Goal: Task Accomplishment & Management: Use online tool/utility

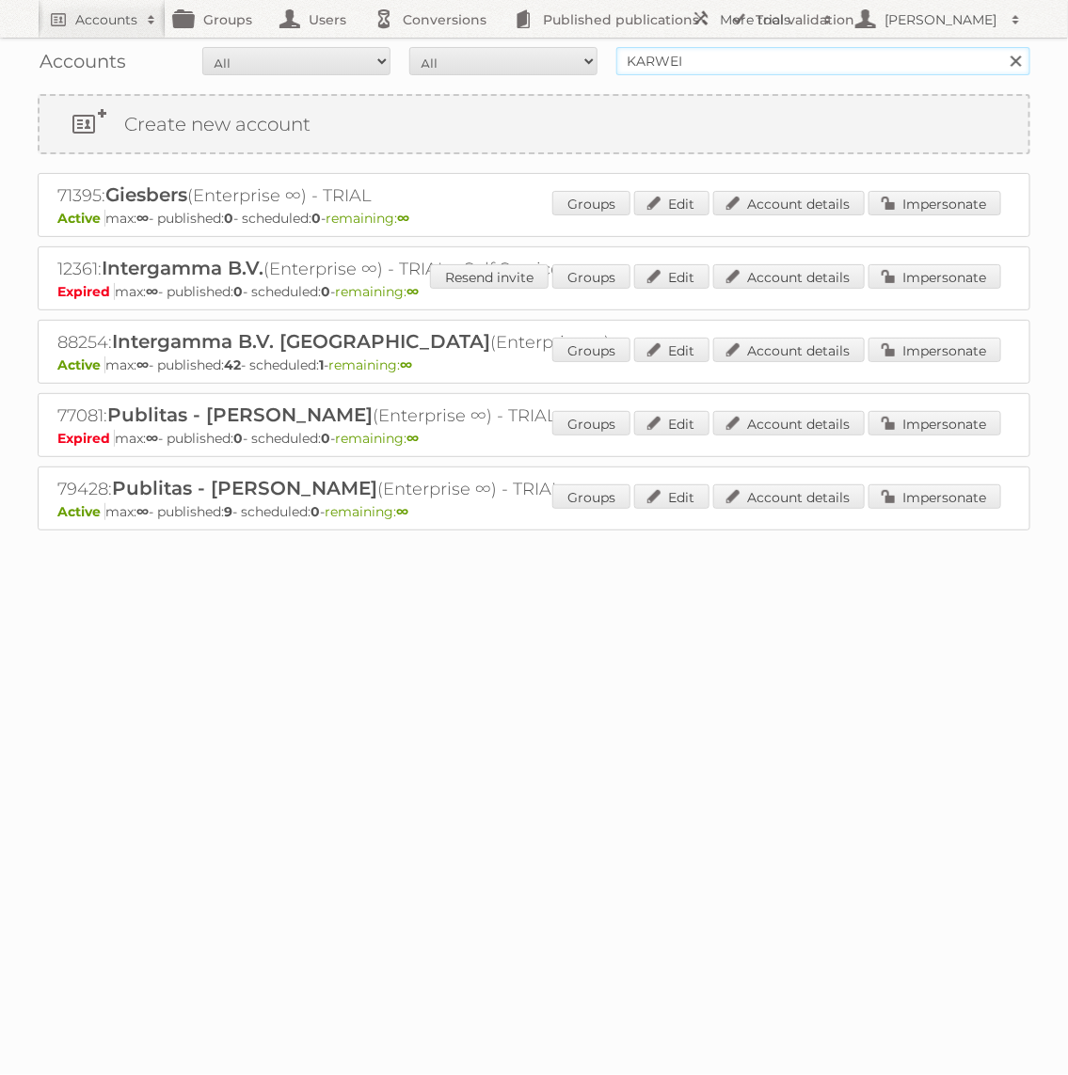
click at [831, 67] on input "KARWEI" at bounding box center [823, 61] width 414 height 28
click at [259, 714] on body "Accounts Search Advanced Search Create new account Groups Users Conversions Pub…" at bounding box center [534, 537] width 1068 height 1075
click at [665, 64] on input "Lidl" at bounding box center [823, 61] width 414 height 28
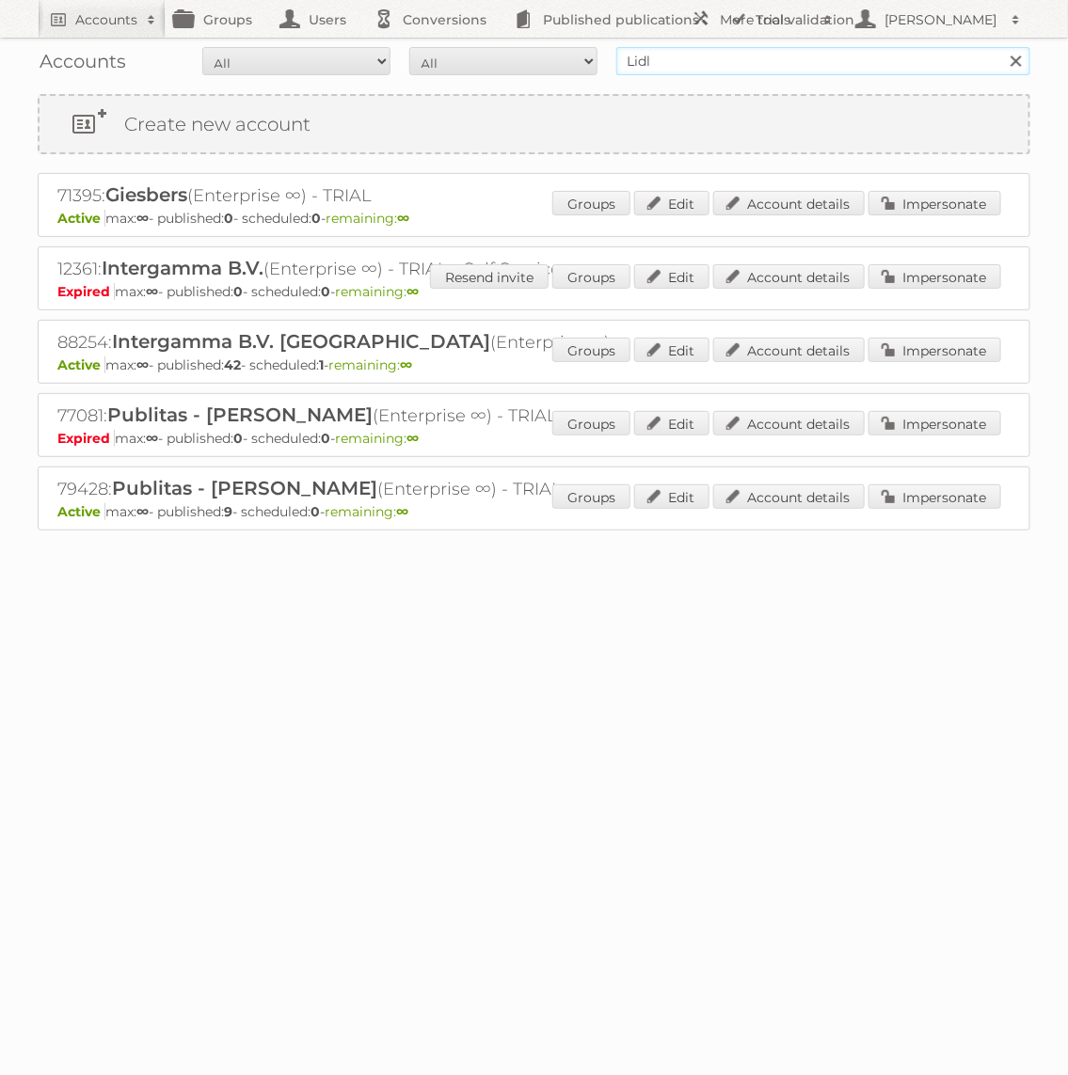
click at [665, 64] on input "Lidl" at bounding box center [823, 61] width 414 height 28
type input "GAMMA"
click at [1001, 47] on input "Search" at bounding box center [1015, 61] width 28 height 28
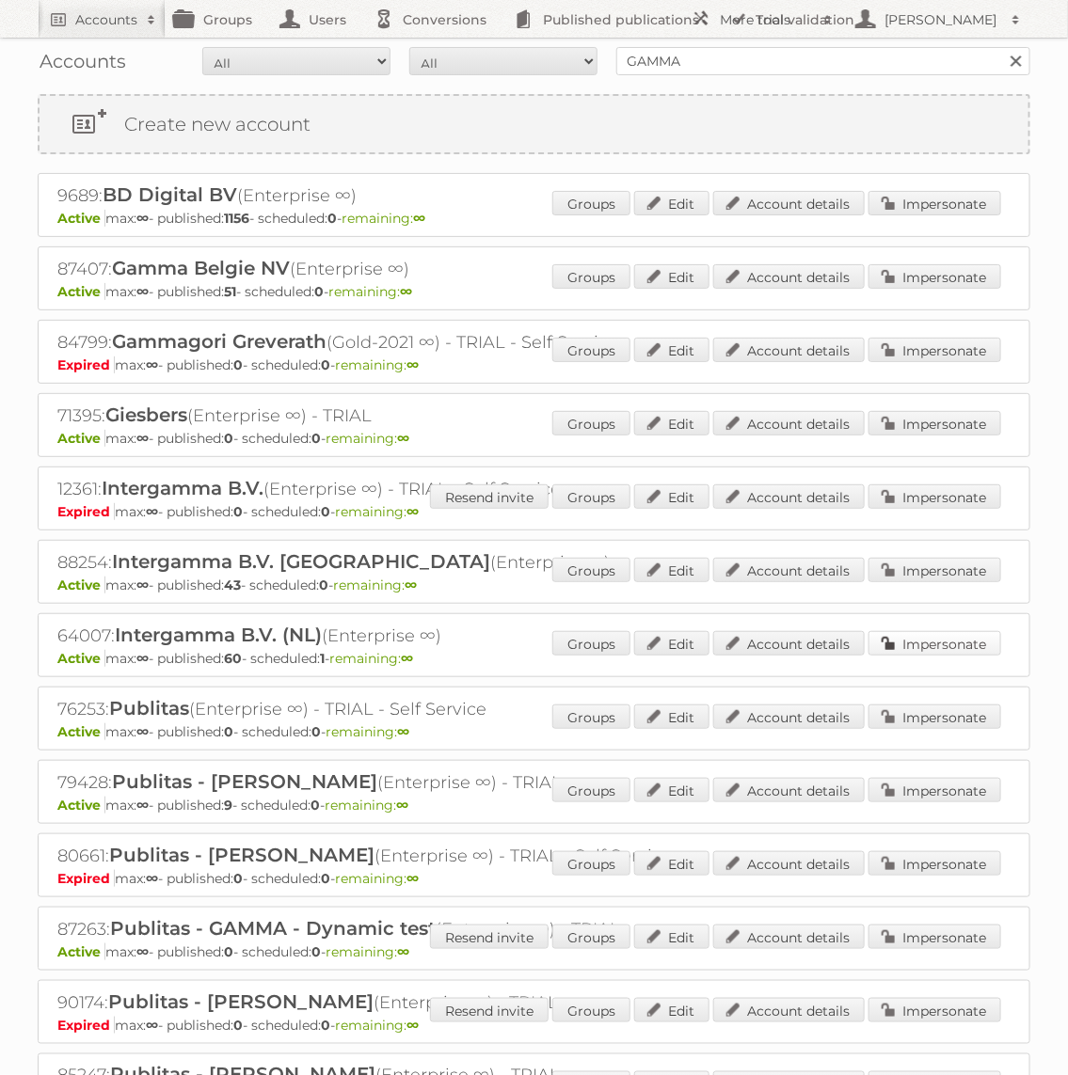
click at [940, 642] on link "Impersonate" at bounding box center [934, 643] width 133 height 24
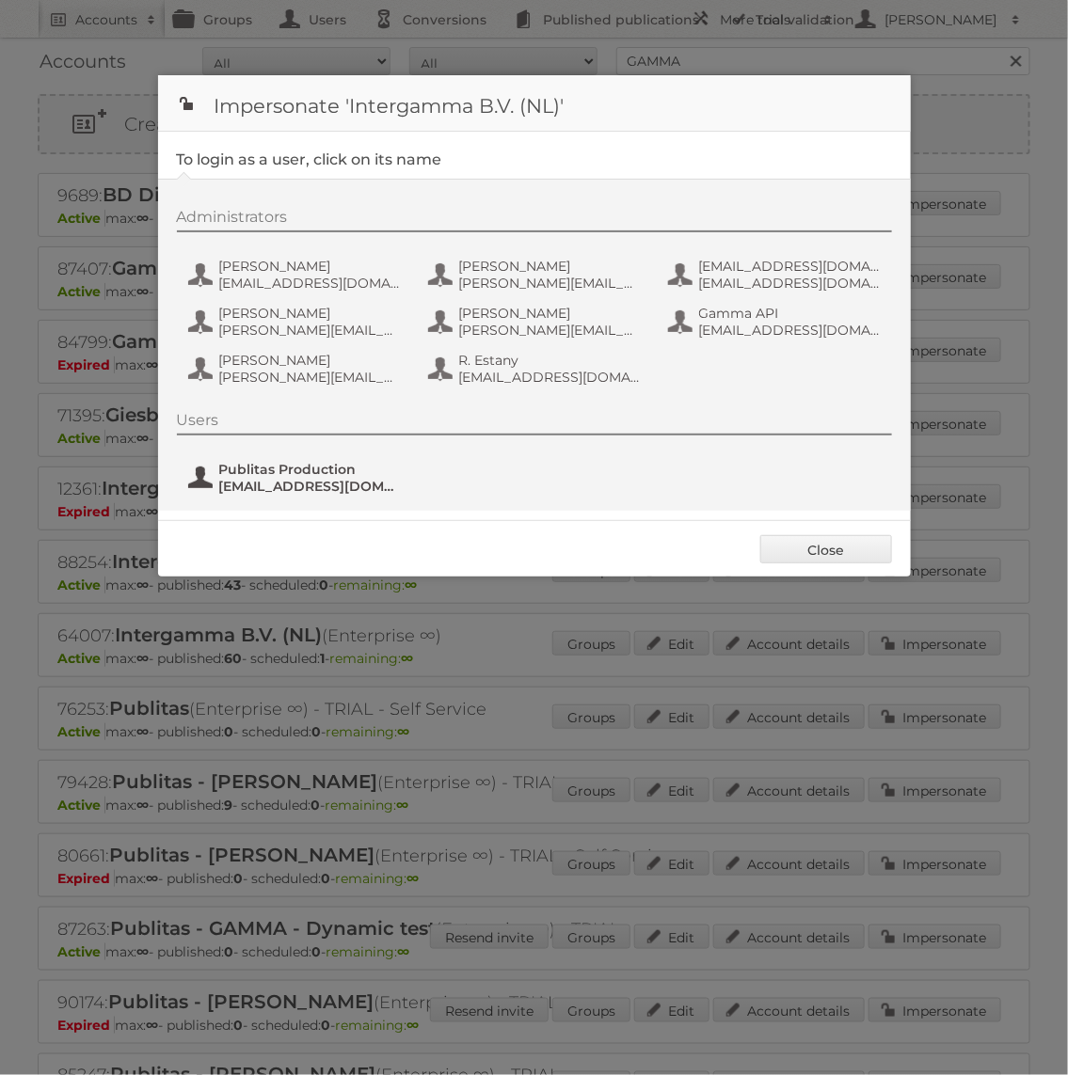
click at [340, 488] on span "[EMAIL_ADDRESS][DOMAIN_NAME]" at bounding box center [310, 486] width 182 height 17
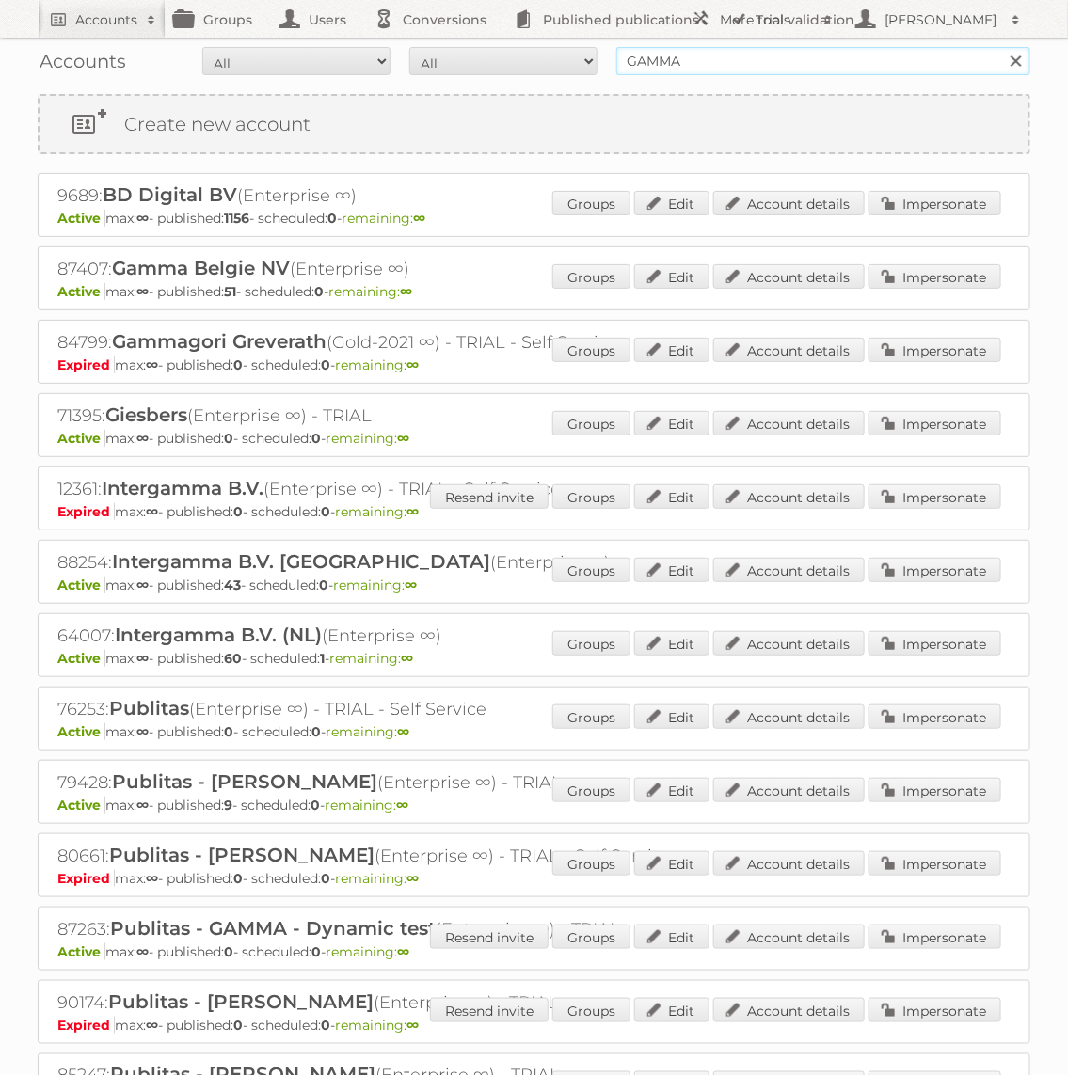
click at [754, 48] on input "GAMMA" at bounding box center [823, 61] width 414 height 28
type input "L"
type input "lidl"
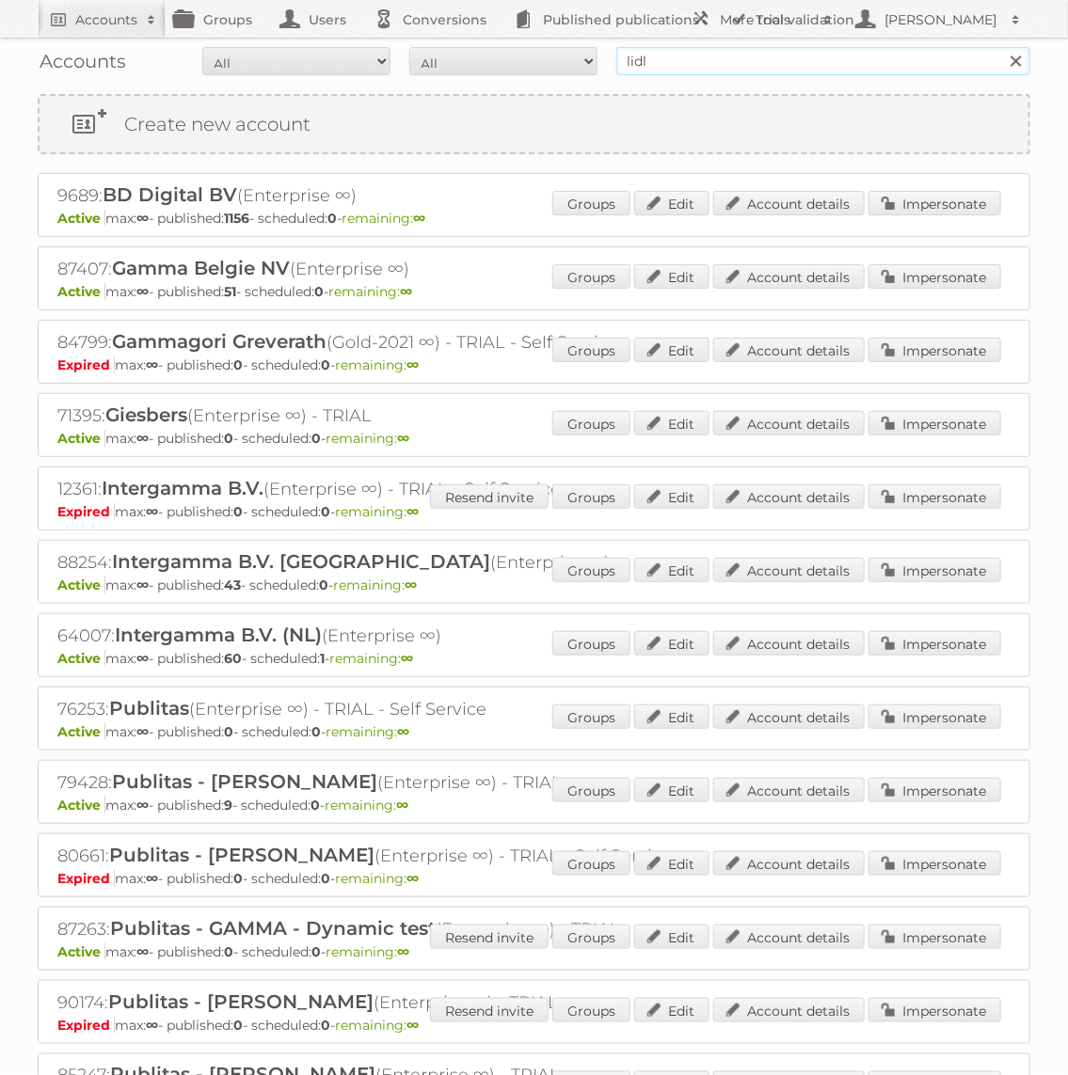
click at [1001, 47] on input "Search" at bounding box center [1015, 61] width 28 height 28
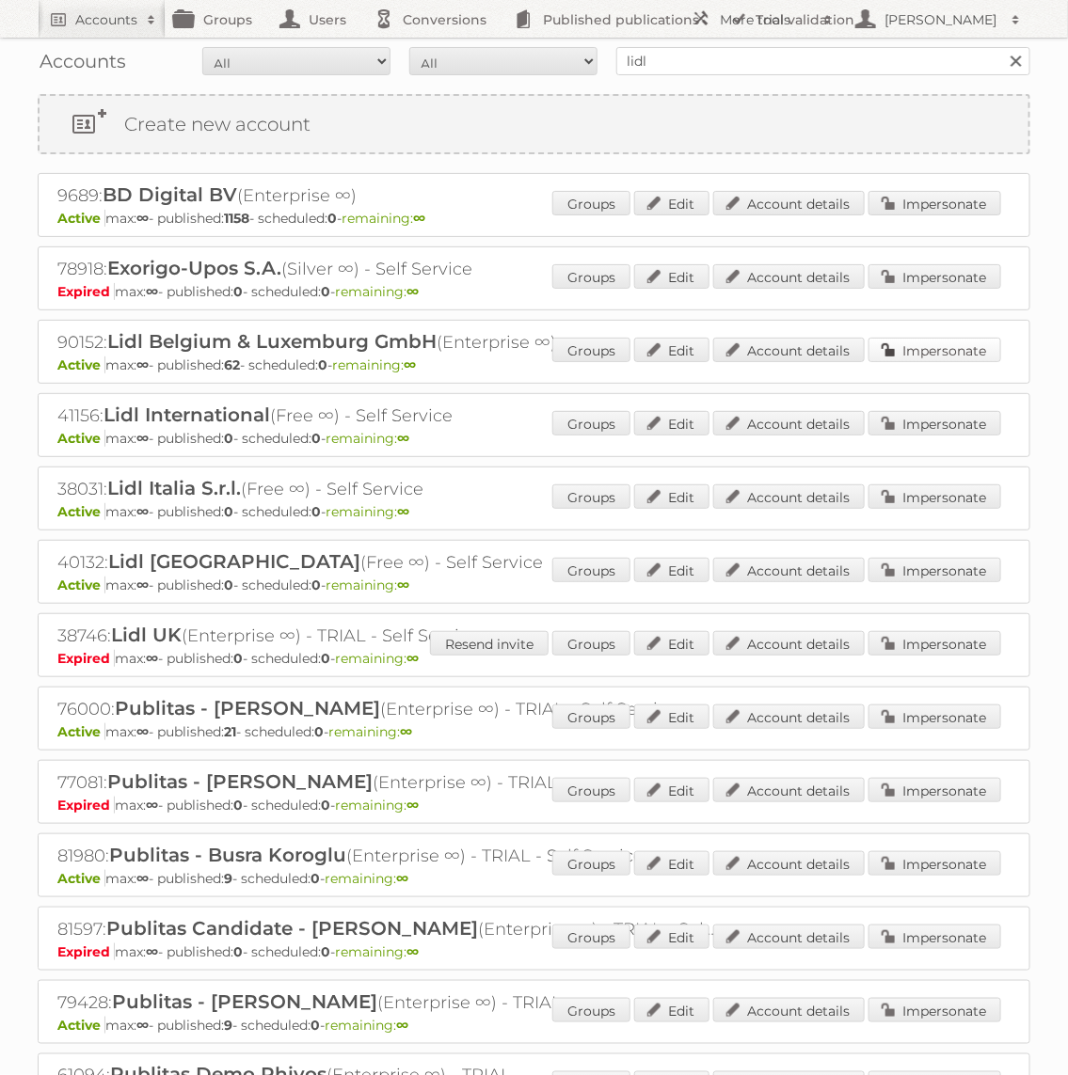
click at [950, 349] on link "Impersonate" at bounding box center [934, 350] width 133 height 24
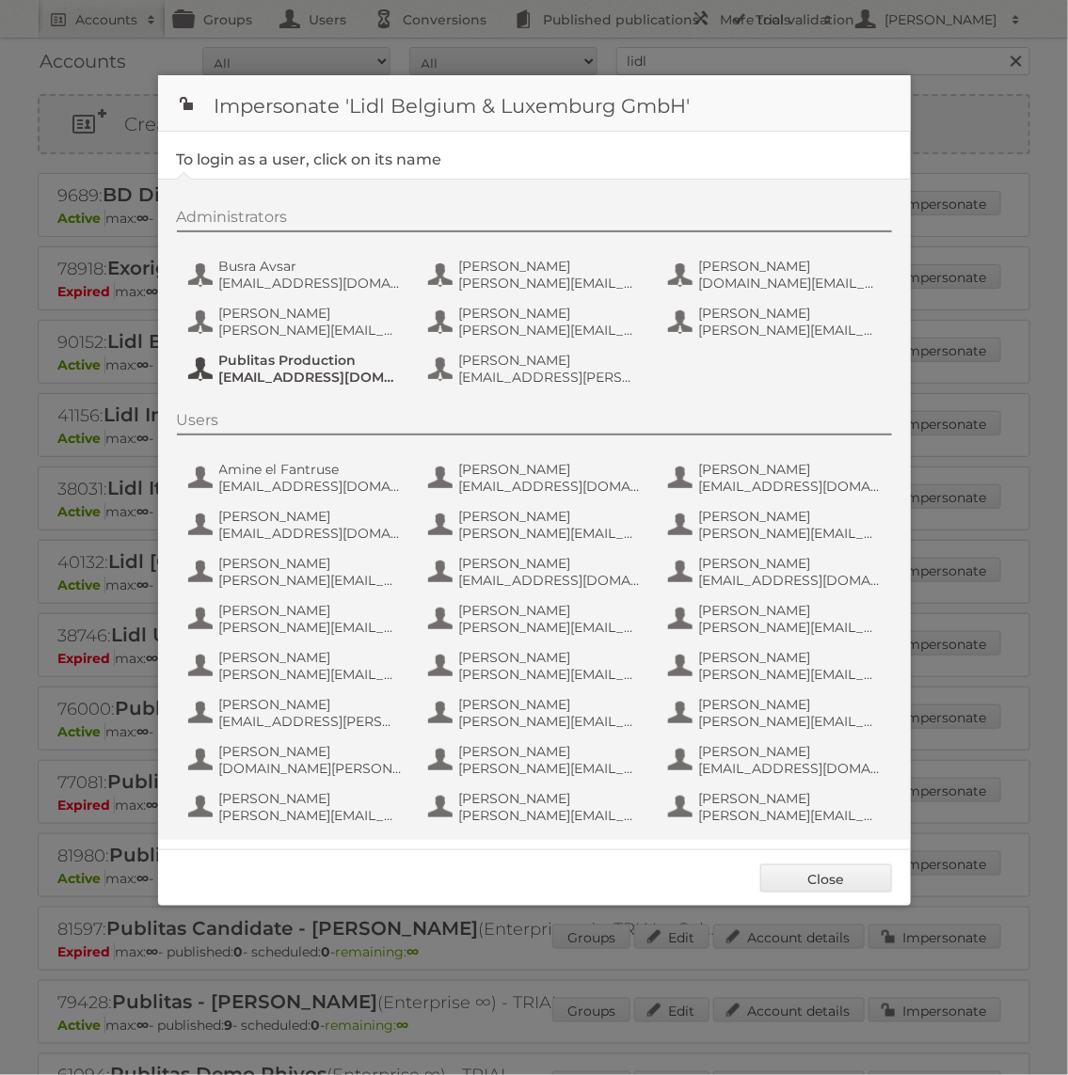
click at [258, 370] on span "fs+LidlBE@publitas.com" at bounding box center [310, 377] width 182 height 17
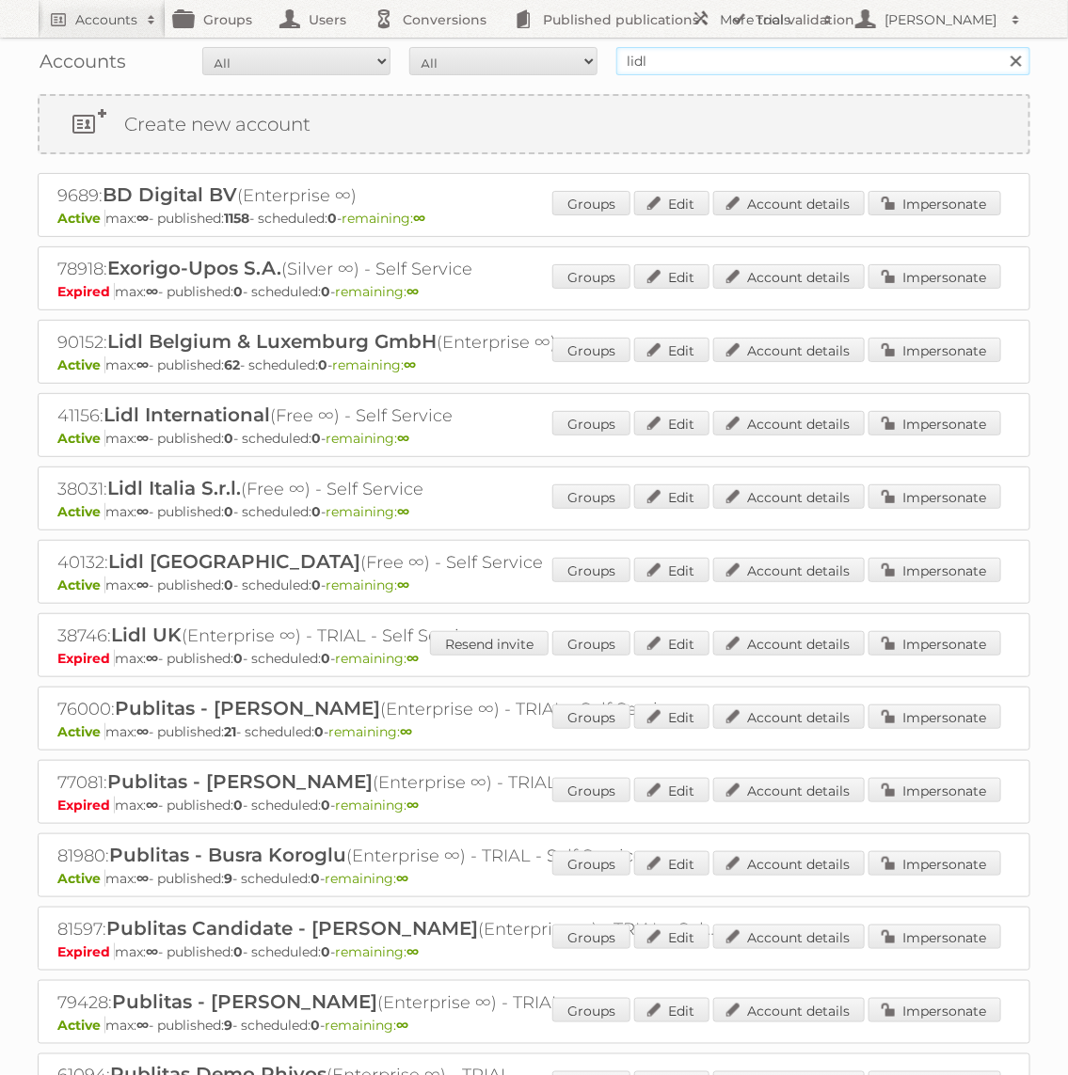
click at [735, 47] on input "lidl" at bounding box center [823, 61] width 414 height 28
click at [718, 50] on input "lidl" at bounding box center [823, 61] width 414 height 28
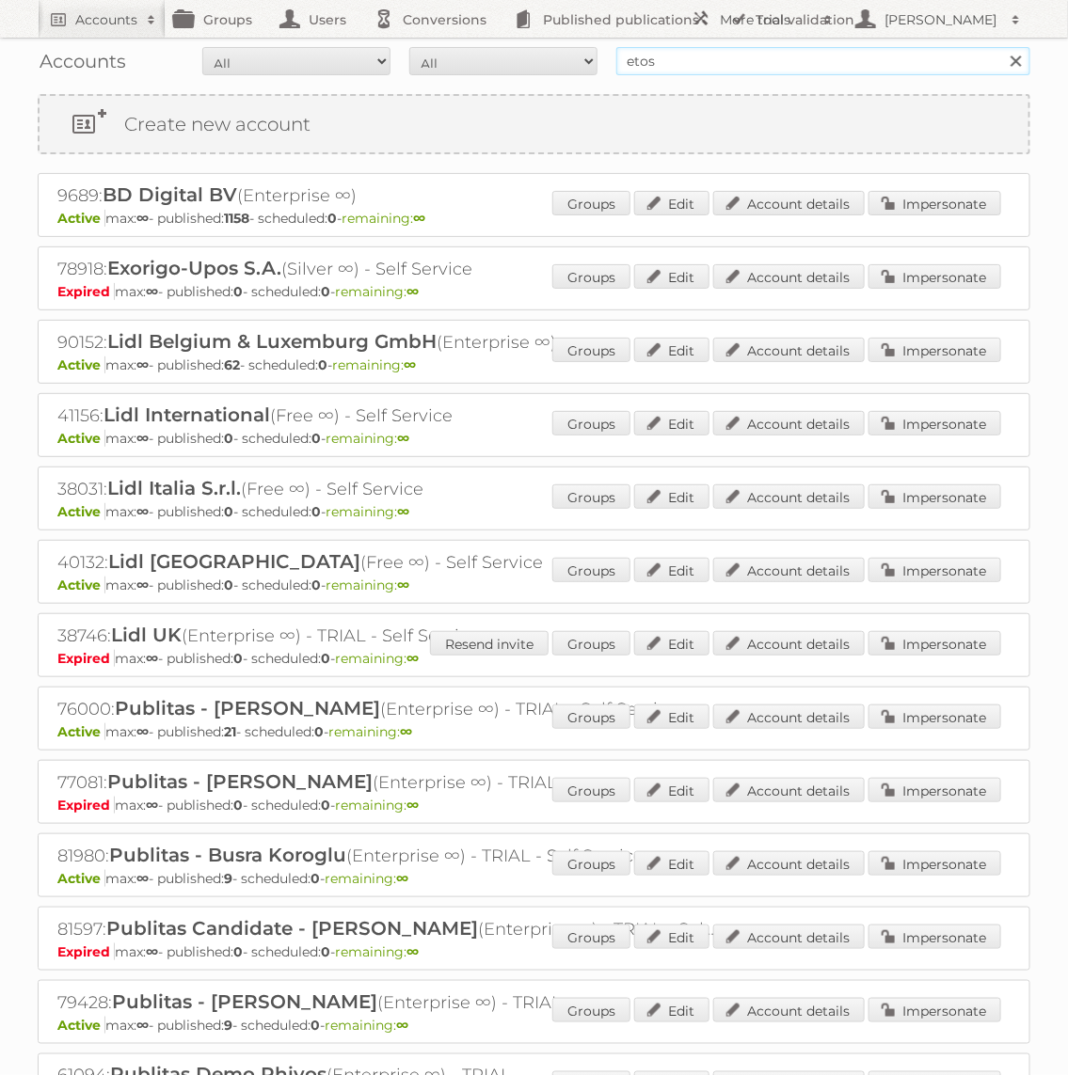
type input "etos"
click at [1001, 47] on input "Search" at bounding box center [1015, 61] width 28 height 28
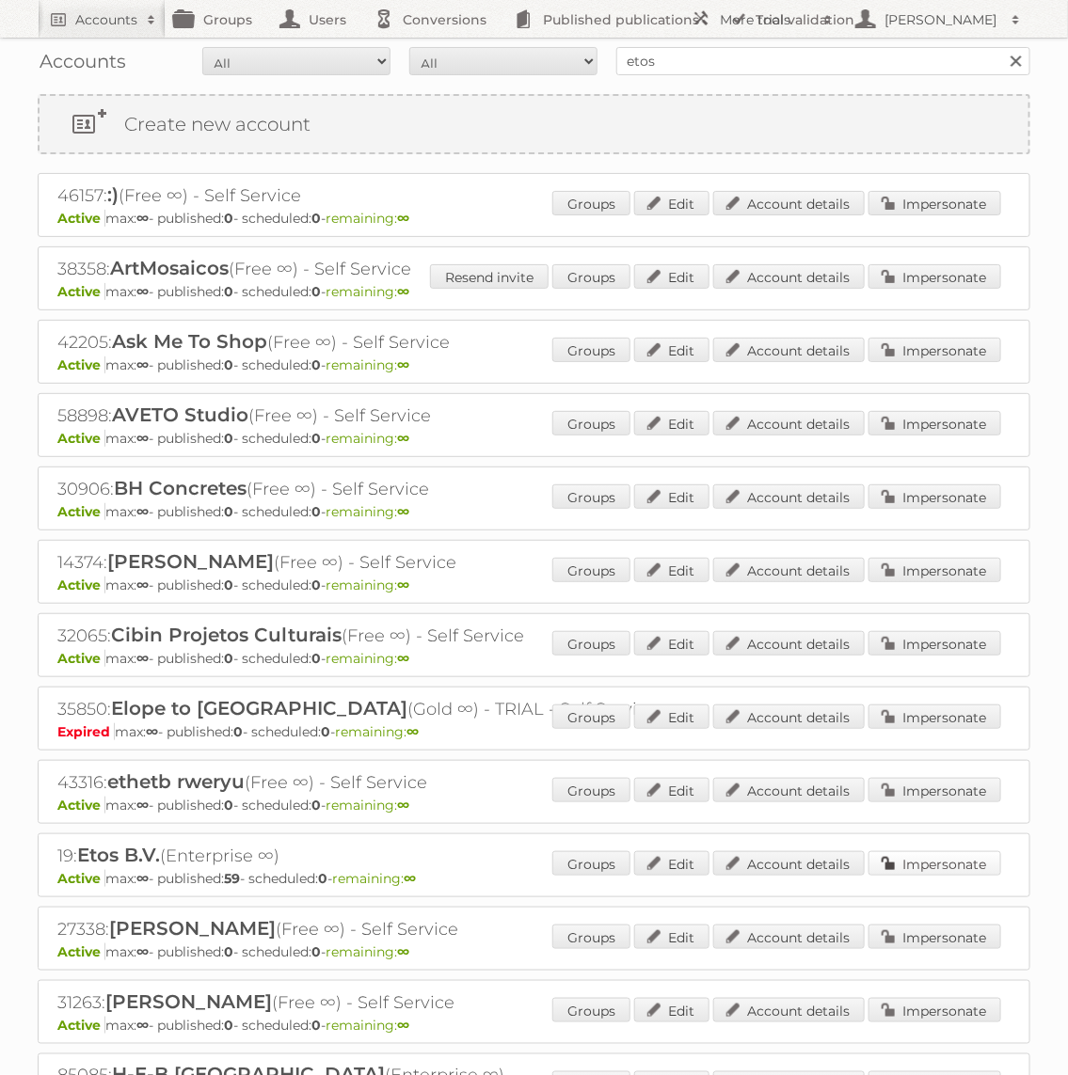
click at [990, 860] on link "Impersonate" at bounding box center [934, 863] width 133 height 24
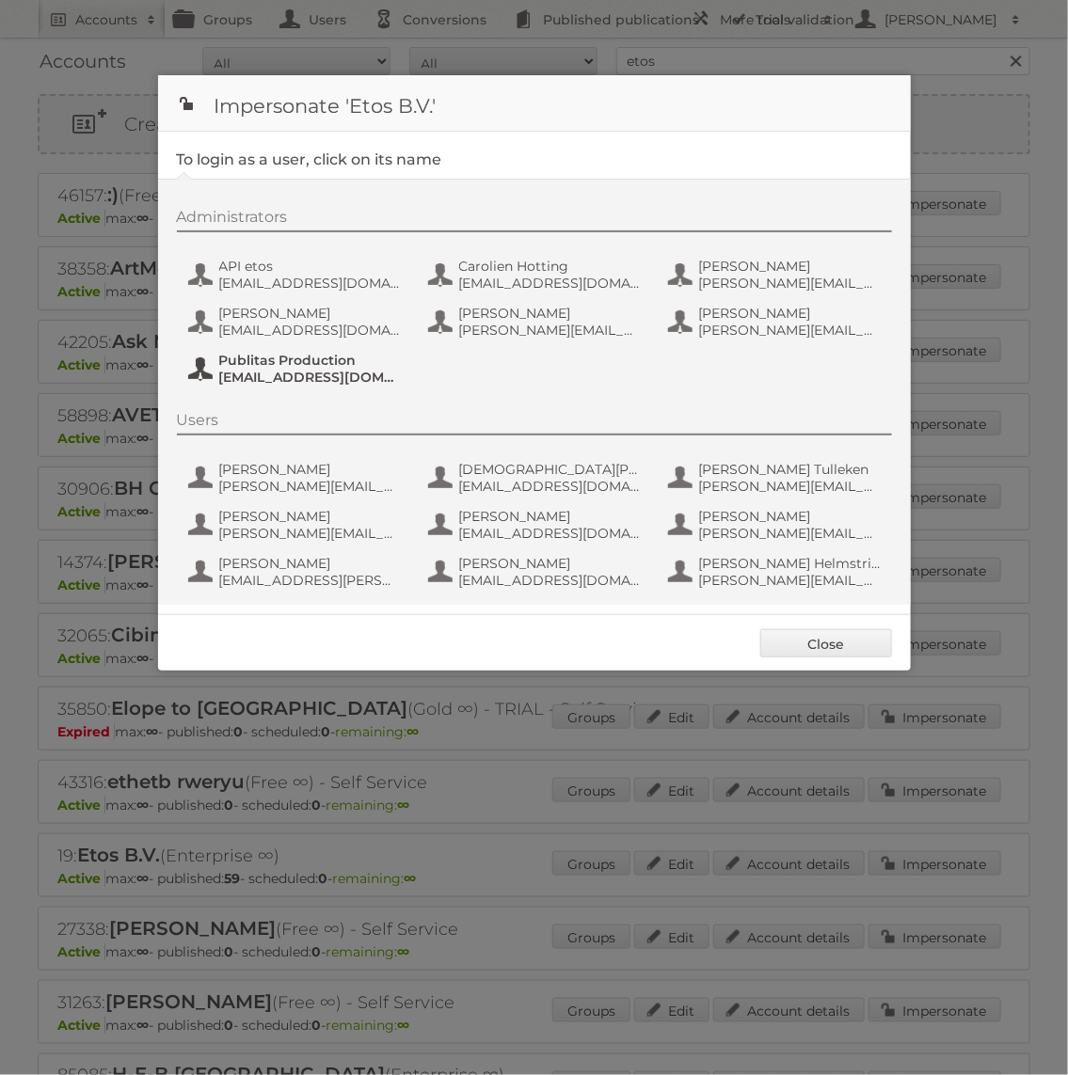
click at [311, 361] on span "Publitas Production" at bounding box center [310, 360] width 182 height 17
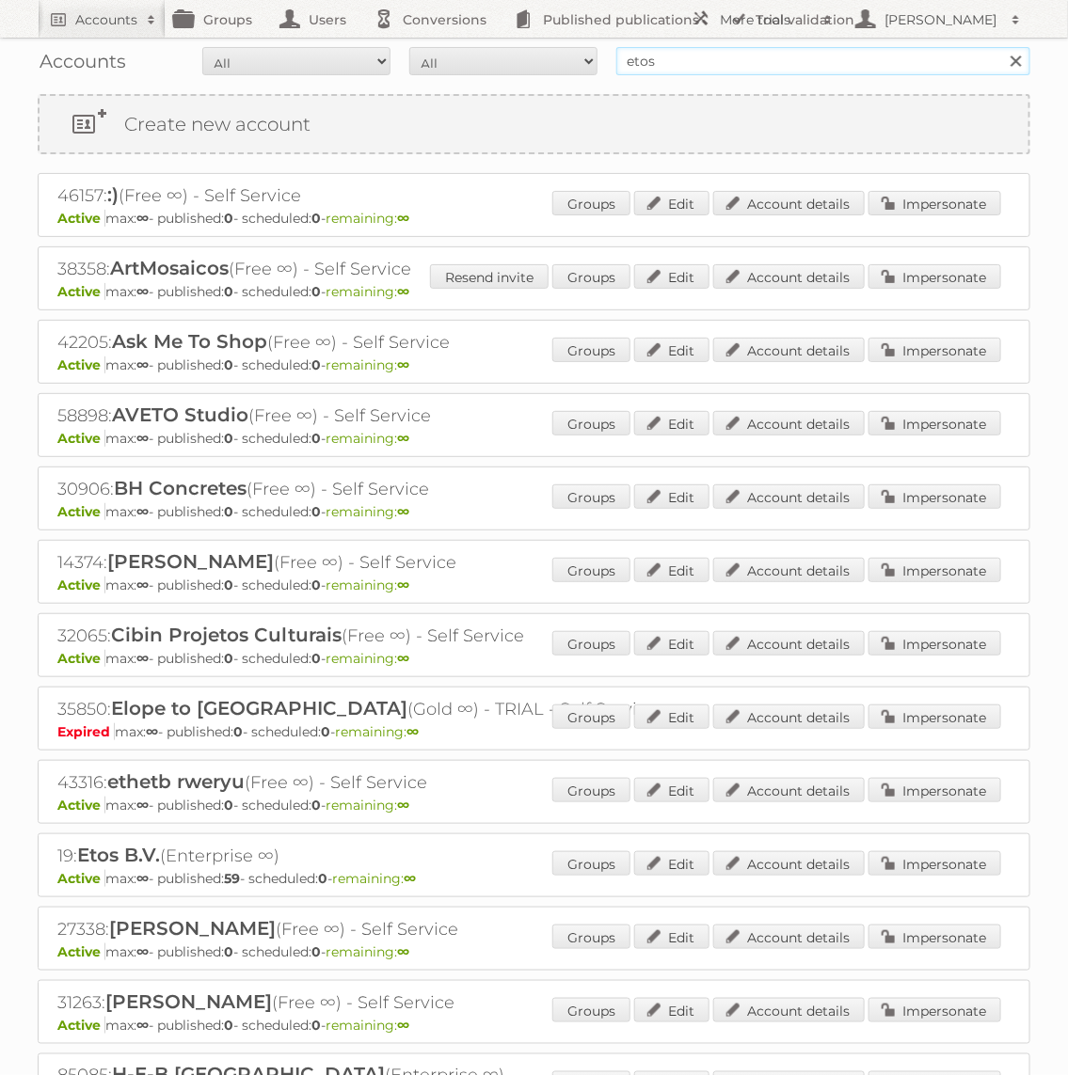
click at [695, 65] on input "etos" at bounding box center [823, 61] width 414 height 28
type input "Praxis"
click at [1001, 47] on input "Search" at bounding box center [1015, 61] width 28 height 28
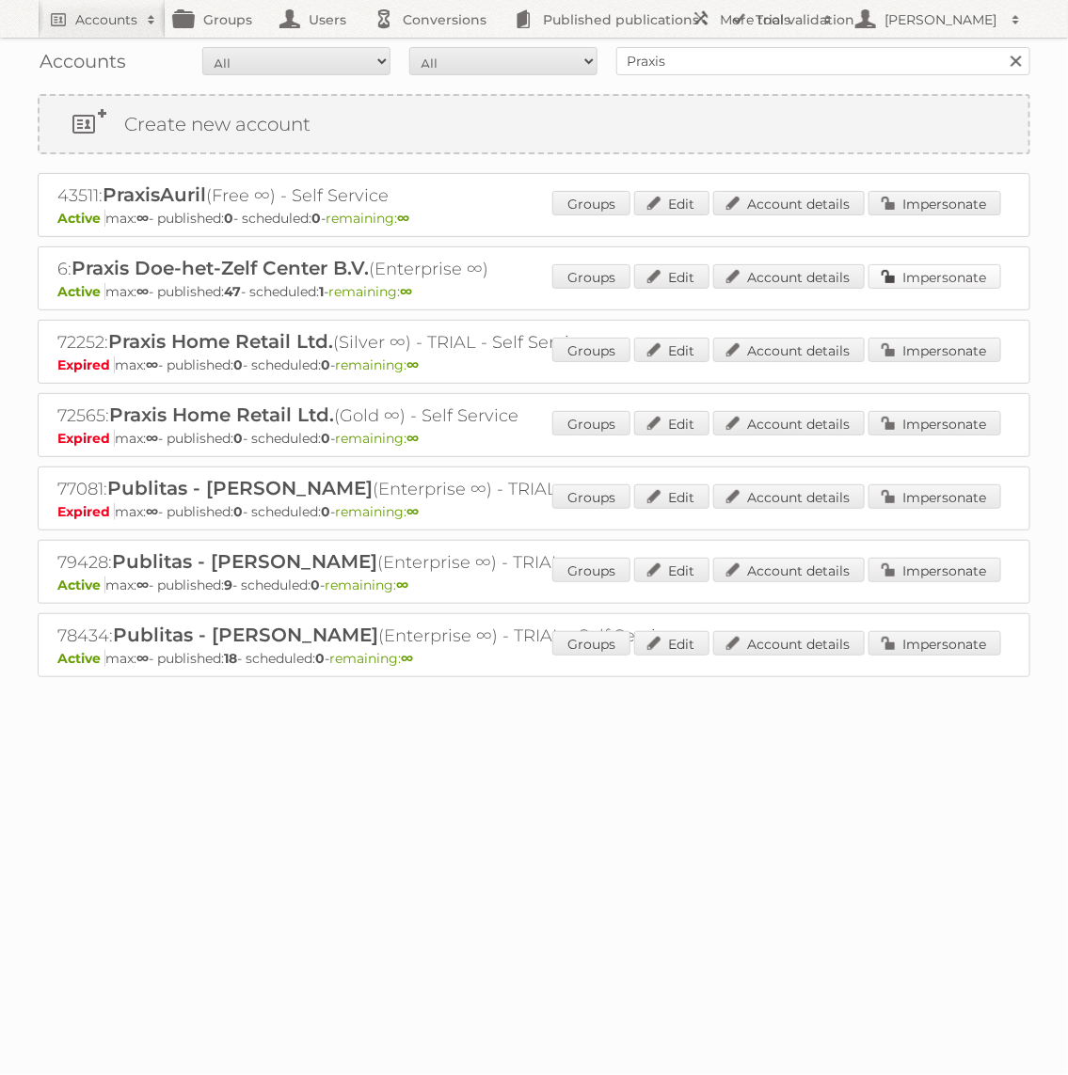
click at [936, 283] on link "Impersonate" at bounding box center [934, 276] width 133 height 24
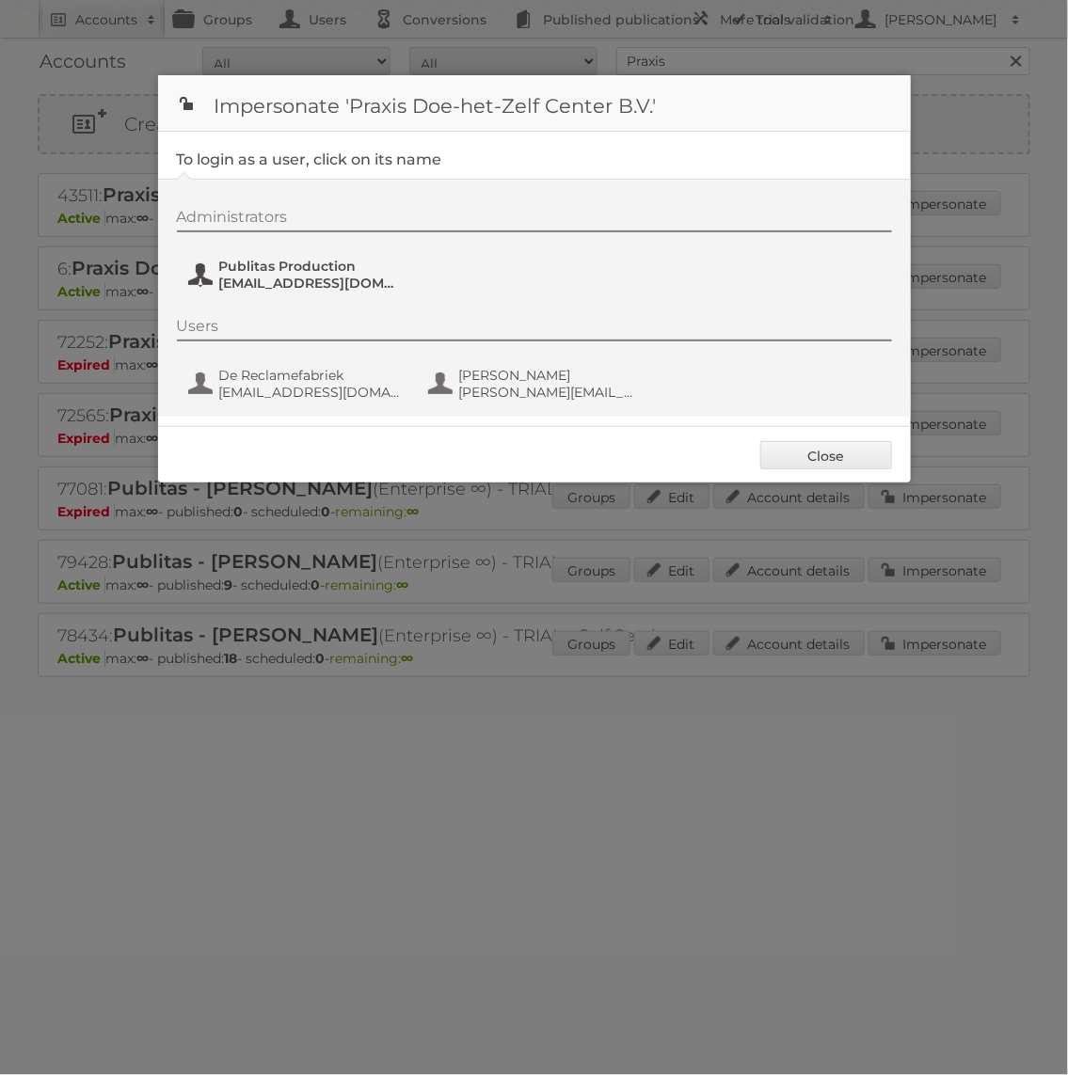
click at [276, 264] on span "Publitas Production" at bounding box center [310, 266] width 182 height 17
